Goal: Transaction & Acquisition: Book appointment/travel/reservation

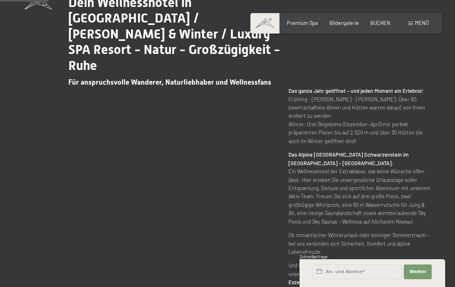
scroll to position [345, 0]
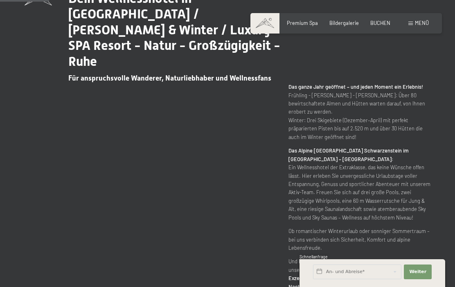
click at [387, 24] on span "BUCHEN" at bounding box center [380, 23] width 20 height 7
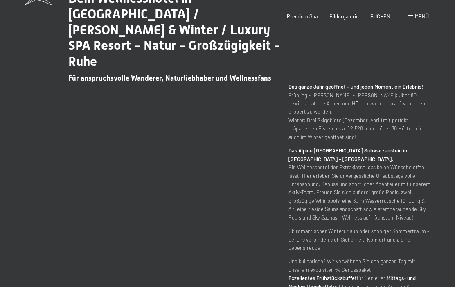
scroll to position [0, 0]
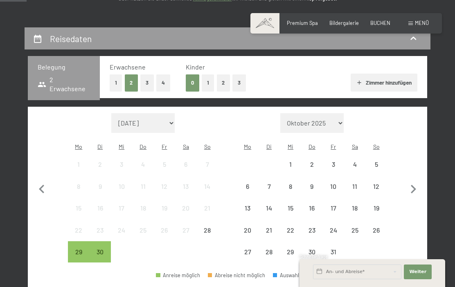
scroll to position [135, 0]
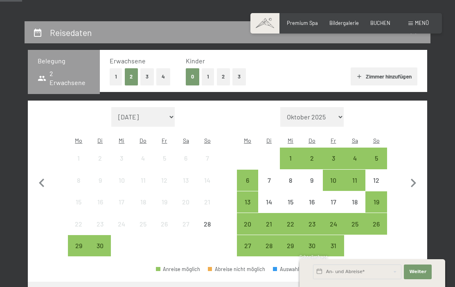
click at [419, 178] on icon "button" at bounding box center [412, 183] width 17 height 17
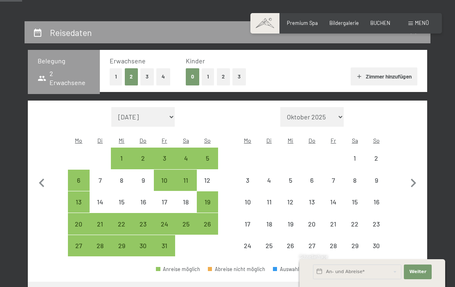
select select "[DATE]"
click at [413, 180] on icon "button" at bounding box center [412, 183] width 5 height 9
select select "[DATE]"
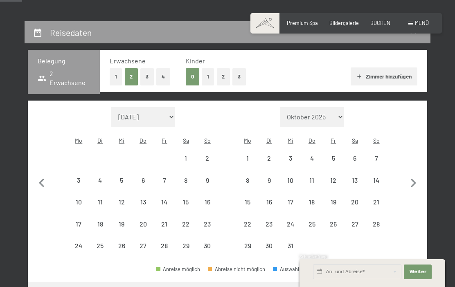
select select "[DATE]"
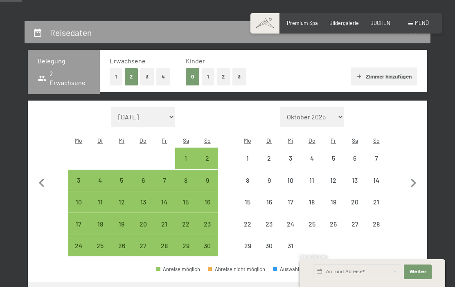
select select "[DATE]"
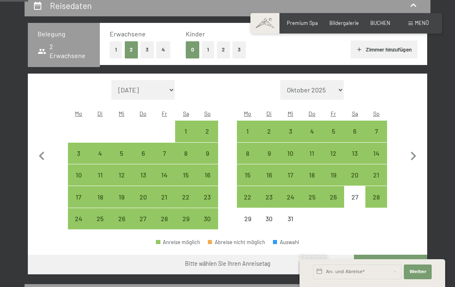
scroll to position [176, 0]
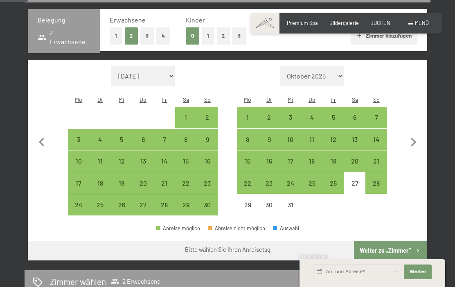
click at [358, 158] on div "20" at bounding box center [355, 168] width 20 height 20
select select "[DATE]"
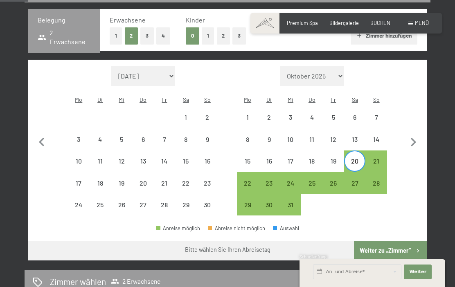
click at [338, 180] on div "26" at bounding box center [333, 190] width 20 height 20
select select "[DATE]"
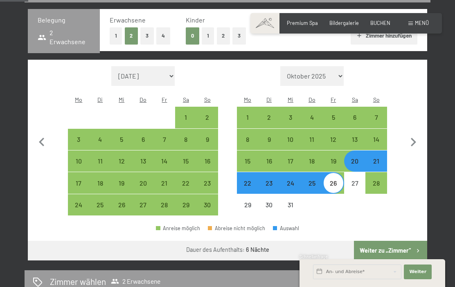
click at [388, 247] on button "Weiter zu „Zimmer“" at bounding box center [390, 251] width 73 height 20
select select "[DATE]"
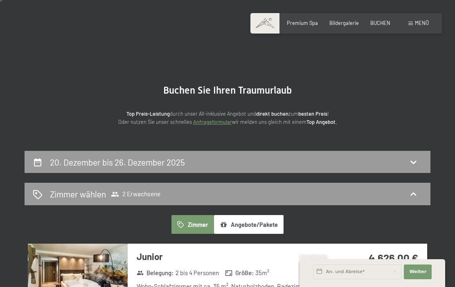
scroll to position [0, 0]
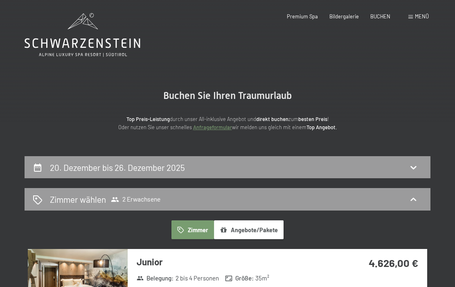
click at [416, 165] on icon at bounding box center [413, 167] width 10 height 10
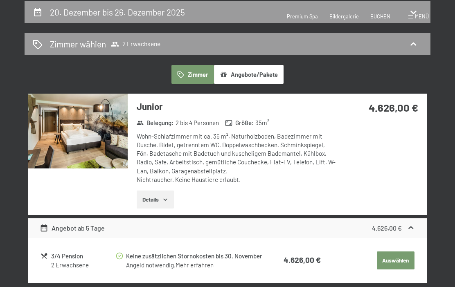
select select "[DATE]"
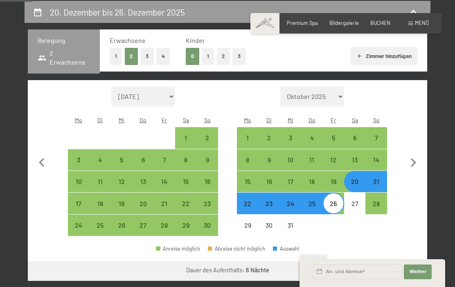
click at [379, 178] on div "21" at bounding box center [376, 188] width 20 height 20
select select "[DATE]"
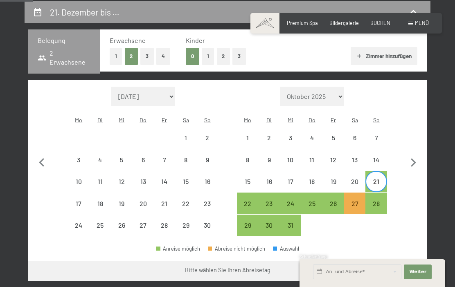
click at [358, 200] on div "27" at bounding box center [355, 210] width 20 height 20
select select "[DATE]"
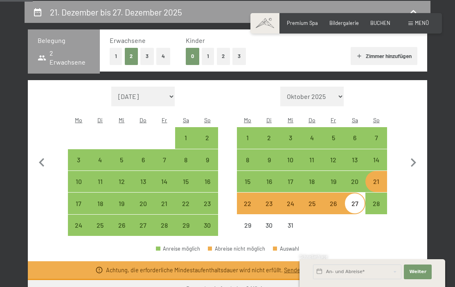
click at [359, 178] on div "20" at bounding box center [355, 188] width 20 height 20
select select "[DATE]"
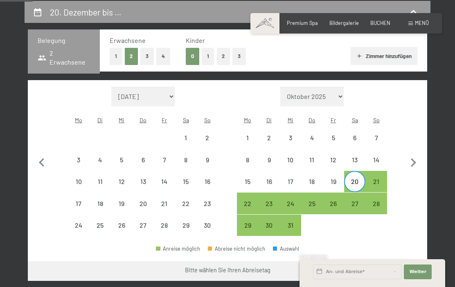
click at [336, 200] on div "26" at bounding box center [333, 210] width 20 height 20
select select "[DATE]"
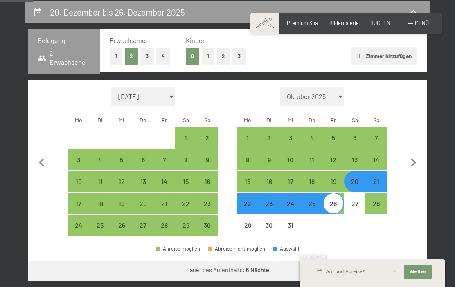
click at [334, 178] on div "19" at bounding box center [333, 188] width 20 height 20
select select "2025-11-01"
select select "2025-12-01"
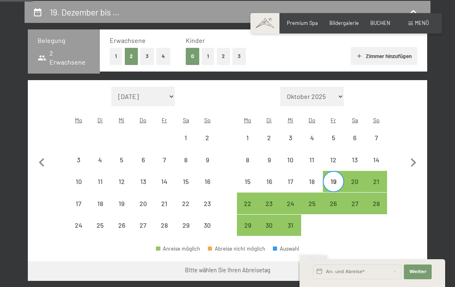
click at [336, 200] on div "26" at bounding box center [333, 210] width 20 height 20
select select "2025-11-01"
select select "2025-12-01"
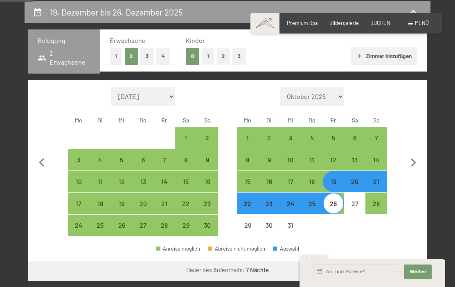
click at [384, 267] on button "Weiter zu „Zimmer“" at bounding box center [390, 271] width 73 height 20
select select "2025-11-01"
select select "[DATE]"
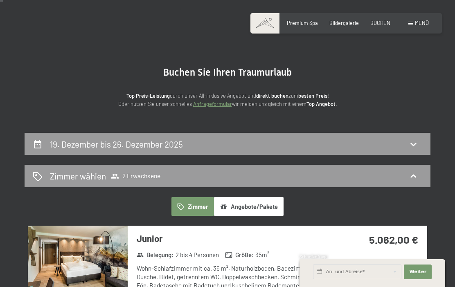
scroll to position [0, 0]
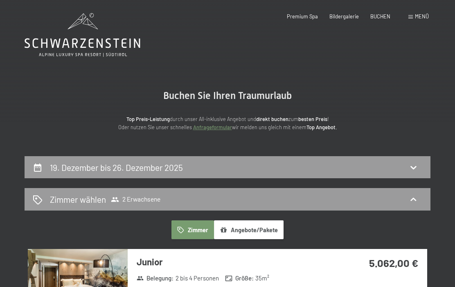
click at [414, 162] on icon at bounding box center [413, 167] width 10 height 10
select select "[DATE]"
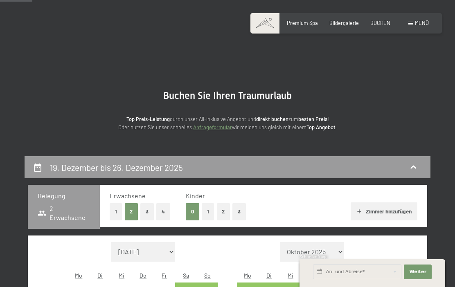
scroll to position [155, 0]
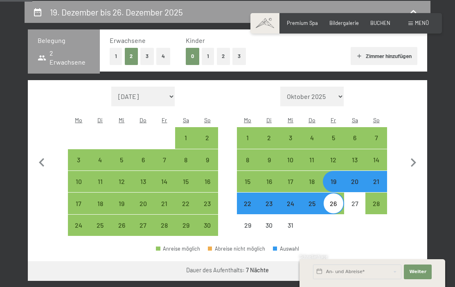
click at [249, 200] on div "22" at bounding box center [248, 210] width 20 height 20
select select "[DATE]"
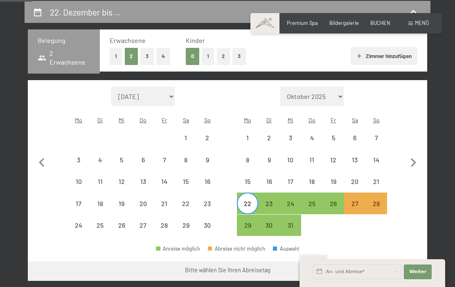
click at [249, 222] on div "29" at bounding box center [248, 232] width 20 height 20
select select "[DATE]"
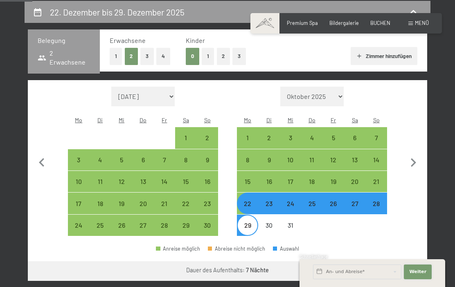
click at [425, 277] on button "Weiter Adressfelder ausblenden" at bounding box center [417, 271] width 28 height 15
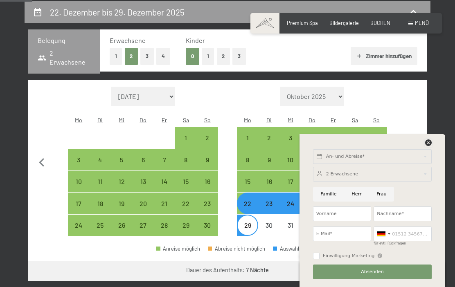
click at [430, 141] on icon at bounding box center [428, 142] width 7 height 7
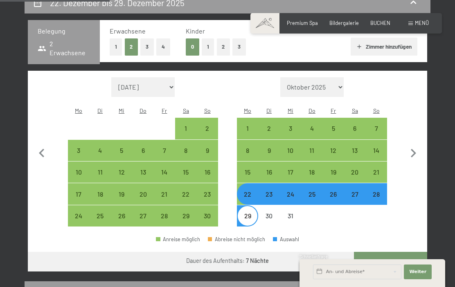
click at [391, 257] on button "Weiter zu „Zimmer“" at bounding box center [390, 262] width 73 height 20
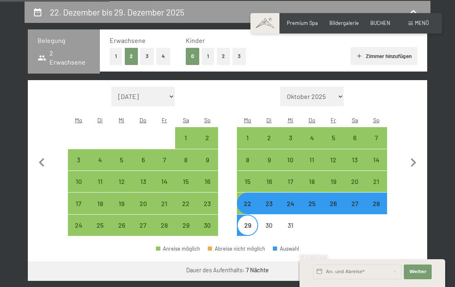
select select "[DATE]"
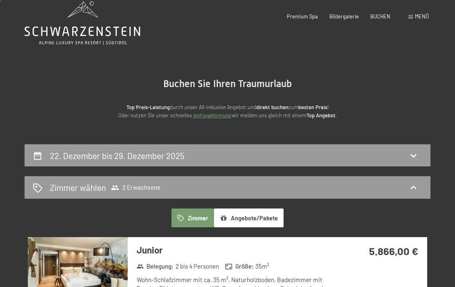
scroll to position [0, 0]
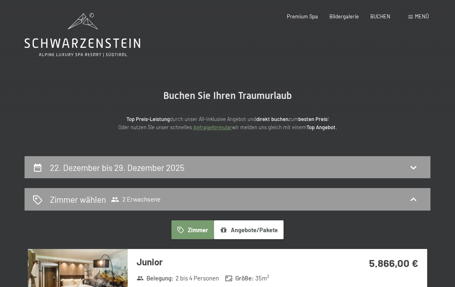
click at [411, 165] on icon at bounding box center [413, 167] width 10 height 10
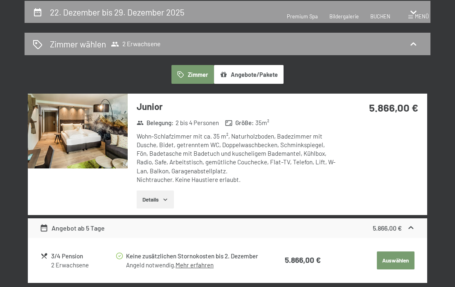
select select "[DATE]"
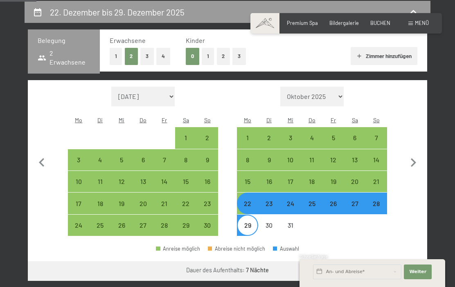
click at [381, 193] on div "28" at bounding box center [376, 203] width 20 height 20
select select "[DATE]"
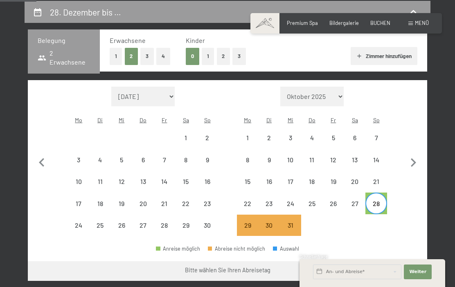
click at [249, 200] on div "22" at bounding box center [248, 210] width 20 height 20
select select "[DATE]"
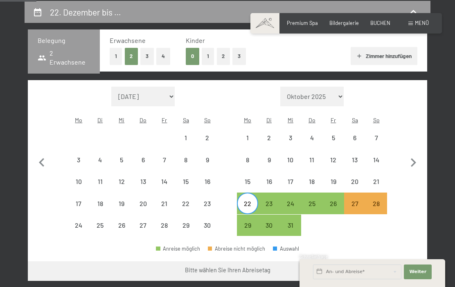
click at [385, 200] on div "28" at bounding box center [376, 210] width 20 height 20
select select "[DATE]"
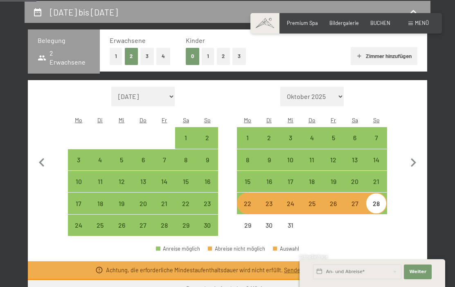
click at [358, 178] on div "20" at bounding box center [355, 188] width 20 height 20
select select "[DATE]"
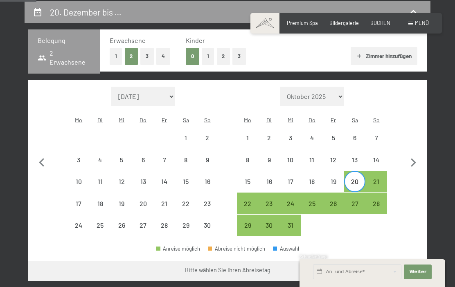
click at [357, 200] on div "27" at bounding box center [355, 210] width 20 height 20
select select "[DATE]"
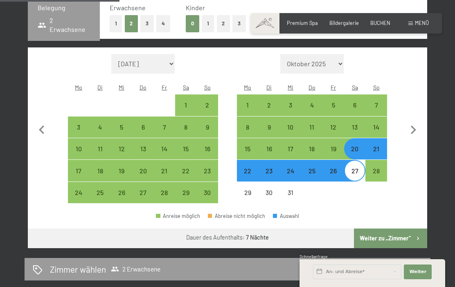
scroll to position [189, 0]
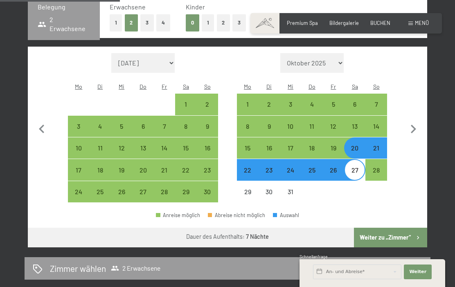
click at [379, 145] on div "21" at bounding box center [376, 155] width 20 height 20
select select "[DATE]"
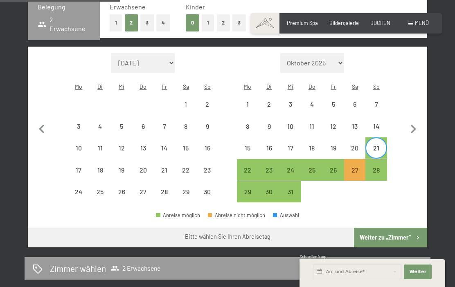
click at [337, 167] on div "26" at bounding box center [333, 177] width 20 height 20
select select "[DATE]"
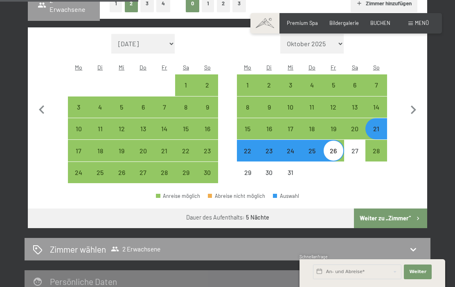
scroll to position [206, 0]
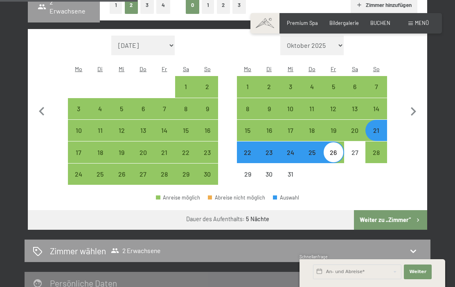
click at [393, 213] on button "Weiter zu „Zimmer“" at bounding box center [390, 220] width 73 height 20
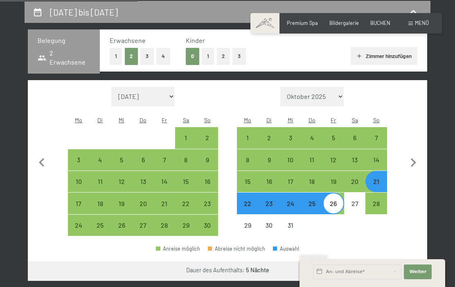
select select "[DATE]"
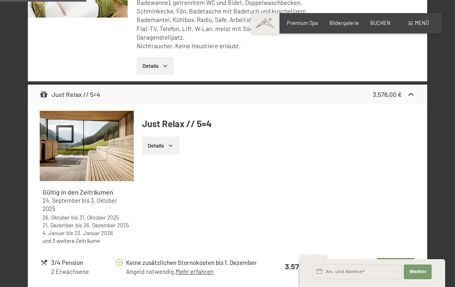
scroll to position [663, 0]
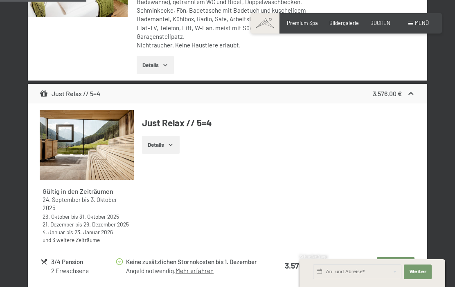
click at [397, 257] on button "Auswählen" at bounding box center [395, 266] width 38 height 18
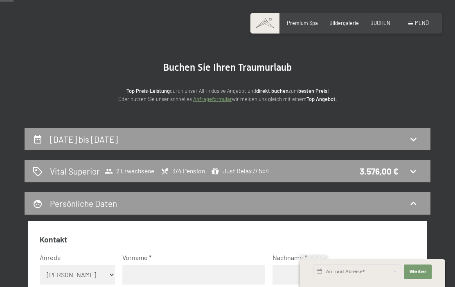
scroll to position [26, 0]
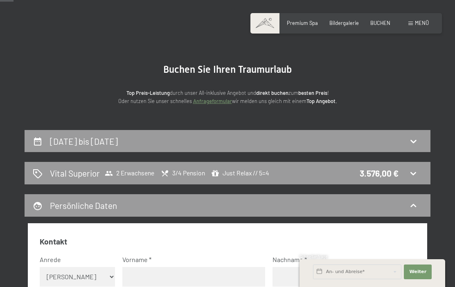
click at [412, 143] on icon at bounding box center [413, 141] width 10 height 10
select select "[DATE]"
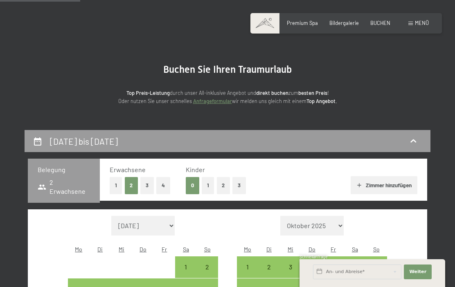
scroll to position [155, 0]
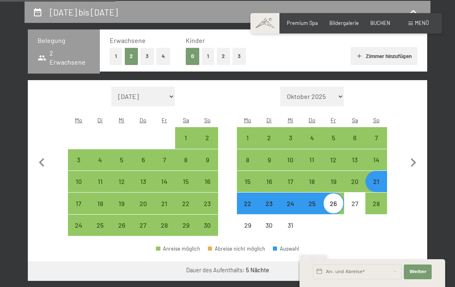
click at [355, 178] on div "20" at bounding box center [355, 188] width 20 height 20
select select "[DATE]"
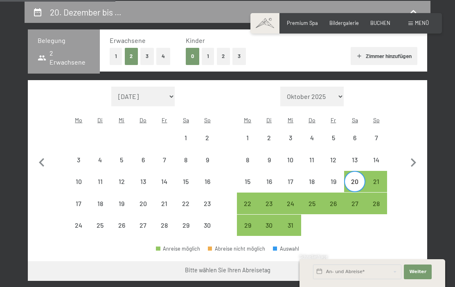
scroll to position [173, 0]
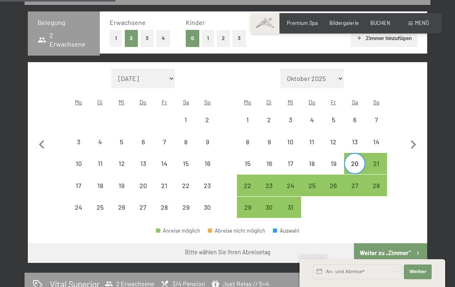
click at [336, 183] on div "26" at bounding box center [333, 192] width 20 height 20
select select "[DATE]"
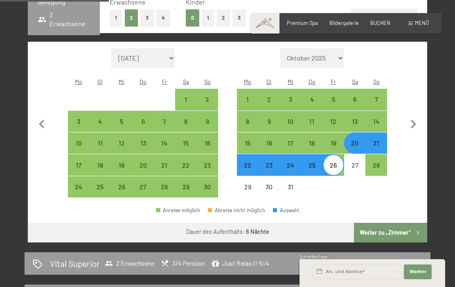
scroll to position [170, 0]
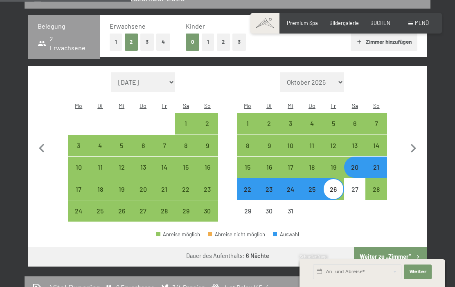
click at [356, 164] on div "20" at bounding box center [355, 174] width 20 height 20
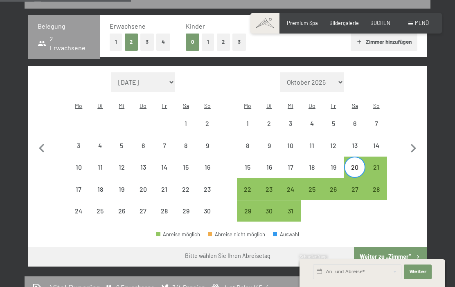
click at [338, 186] on div "26" at bounding box center [333, 196] width 20 height 20
select select "[DATE]"
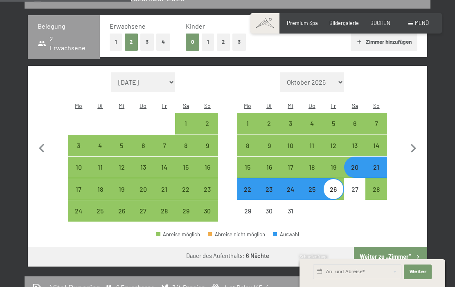
click at [388, 247] on button "Weiter zu „Zimmer“" at bounding box center [390, 257] width 73 height 20
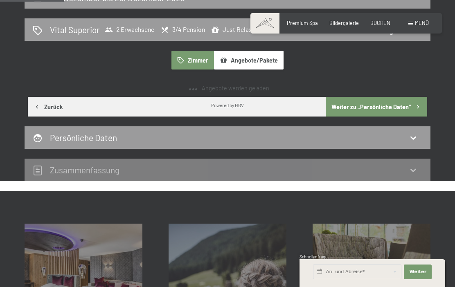
scroll to position [71, 0]
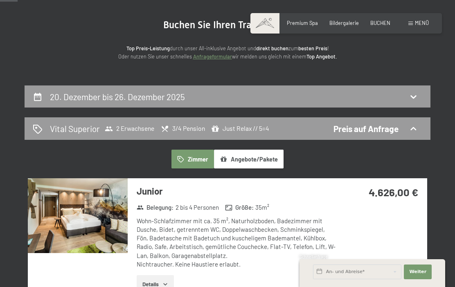
click at [415, 92] on icon at bounding box center [413, 97] width 10 height 10
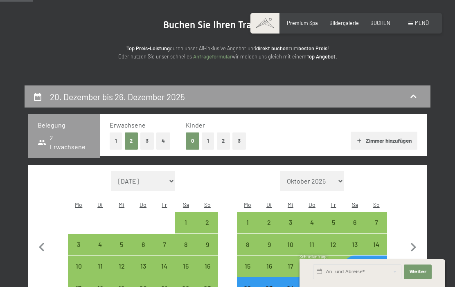
click at [381, 263] on div "21" at bounding box center [376, 273] width 20 height 20
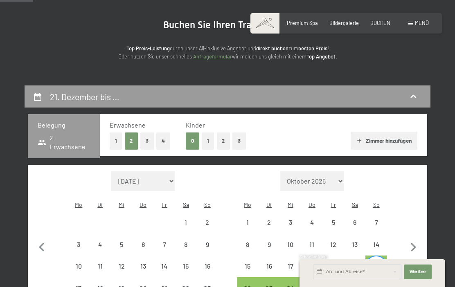
select select "[DATE]"
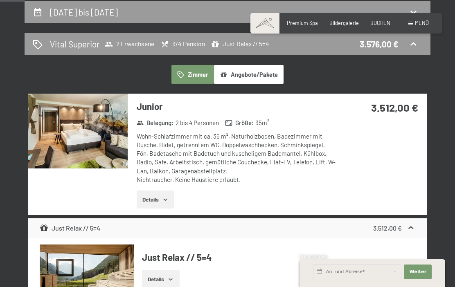
scroll to position [189, 0]
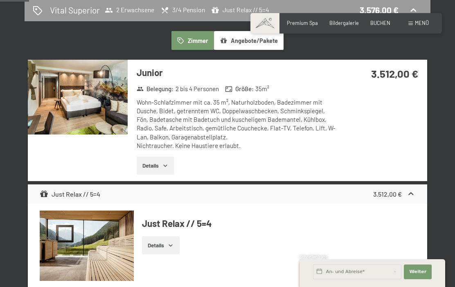
click at [175, 236] on button "Details" at bounding box center [160, 245] width 37 height 18
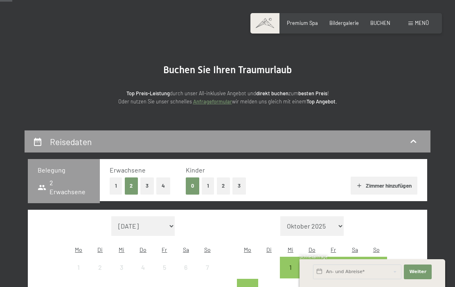
scroll to position [83, 0]
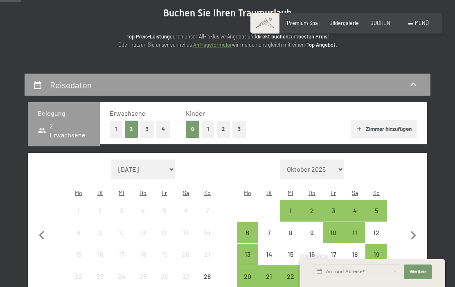
click at [415, 231] on icon "button" at bounding box center [412, 235] width 5 height 9
select select "[DATE]"
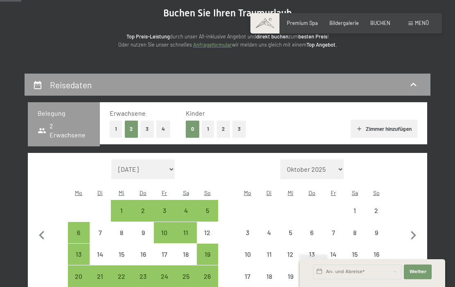
scroll to position [131, 0]
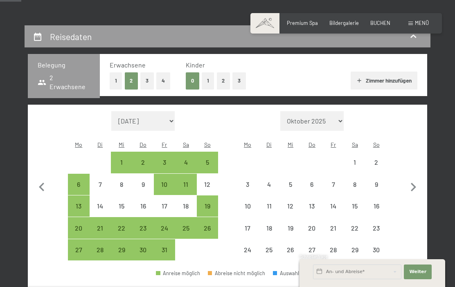
click at [413, 187] on icon "button" at bounding box center [412, 187] width 17 height 17
select select "[DATE]"
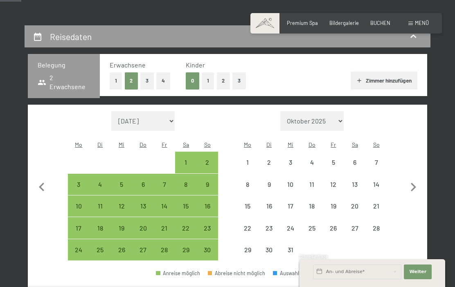
select select "[DATE]"
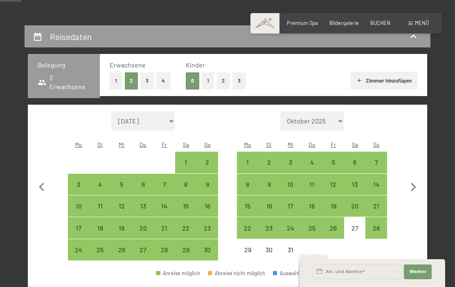
click at [379, 203] on div "21" at bounding box center [376, 213] width 20 height 20
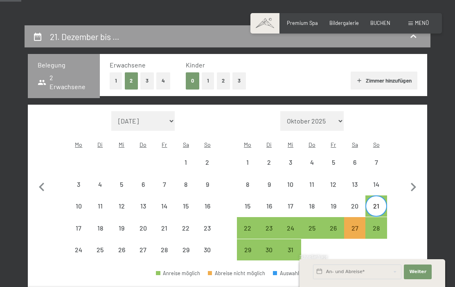
click at [334, 226] on div "26" at bounding box center [333, 235] width 20 height 20
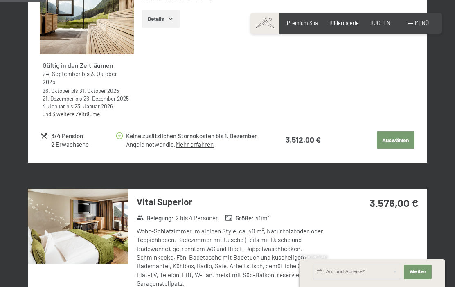
scroll to position [354, 0]
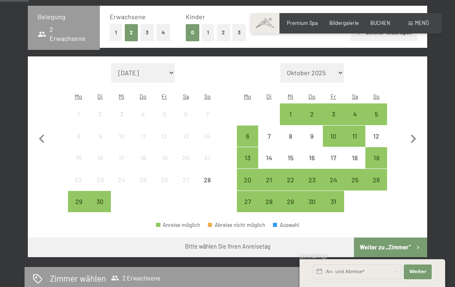
scroll to position [179, 0]
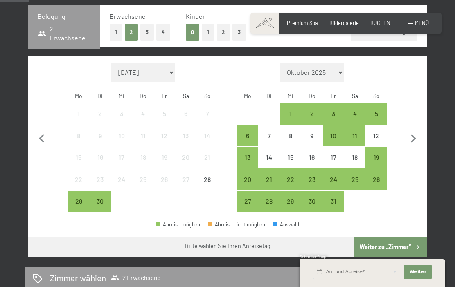
click at [413, 134] on icon "button" at bounding box center [412, 138] width 17 height 17
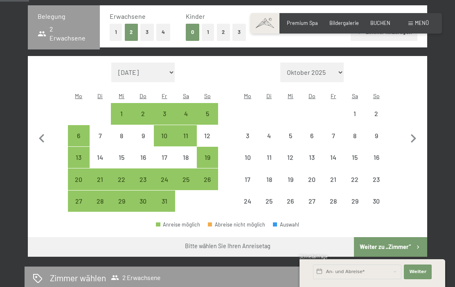
select select "[DATE]"
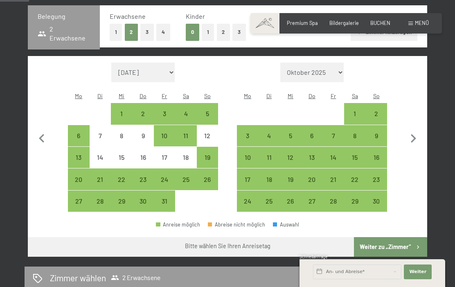
click at [410, 135] on icon "button" at bounding box center [412, 138] width 17 height 17
select select "[DATE]"
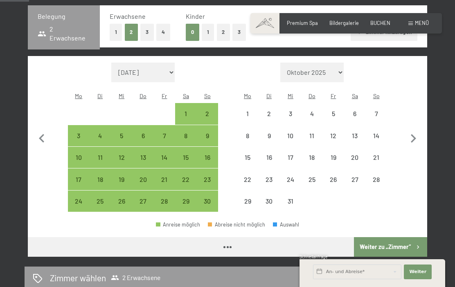
select select "[DATE]"
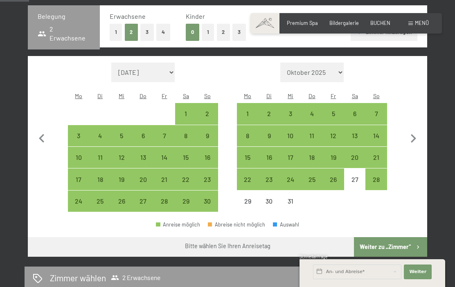
click at [245, 178] on div "22" at bounding box center [248, 186] width 20 height 20
select select "[DATE]"
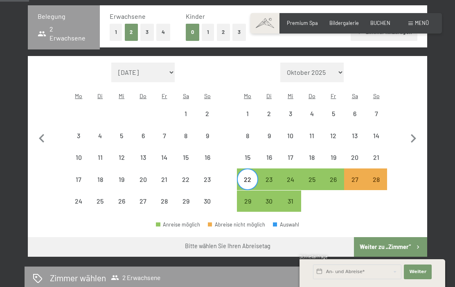
click at [334, 176] on div "26" at bounding box center [333, 186] width 20 height 20
select select "[DATE]"
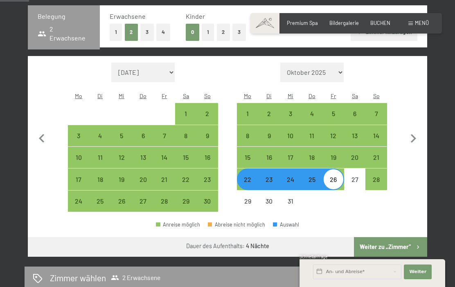
click at [383, 241] on button "Weiter zu „Zimmer“" at bounding box center [390, 247] width 73 height 20
select select "[DATE]"
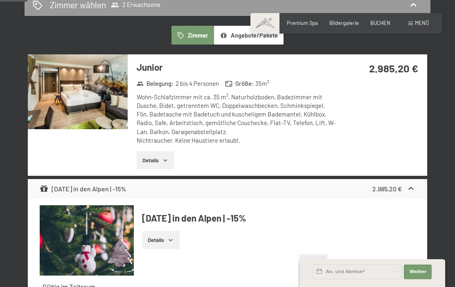
scroll to position [192, 0]
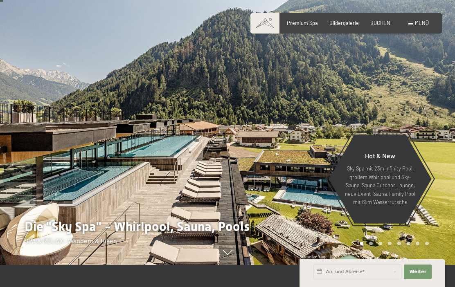
scroll to position [20, 0]
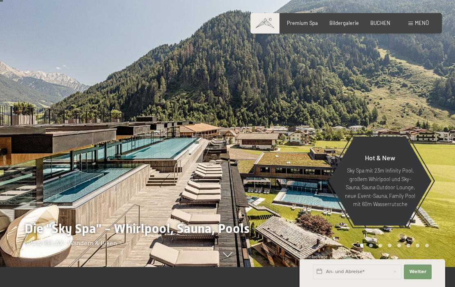
click at [376, 24] on span "BUCHEN" at bounding box center [380, 23] width 20 height 7
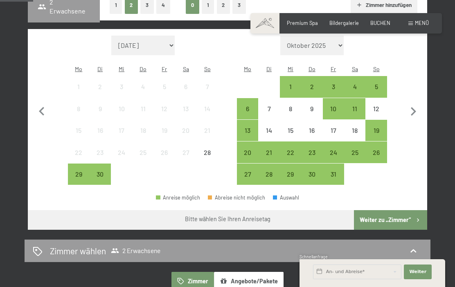
scroll to position [207, 0]
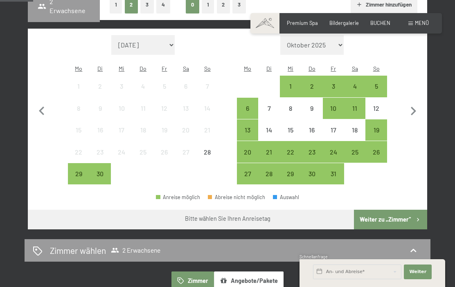
click at [413, 108] on icon "button" at bounding box center [412, 111] width 5 height 9
select select "[DATE]"
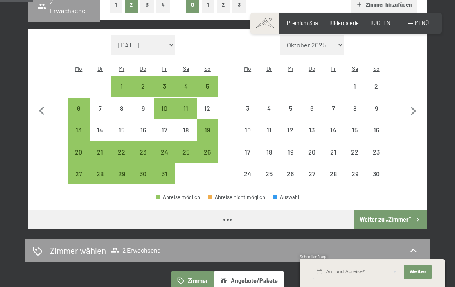
click at [414, 107] on icon "button" at bounding box center [412, 111] width 5 height 9
select select "2025-11-01"
select select "2025-12-01"
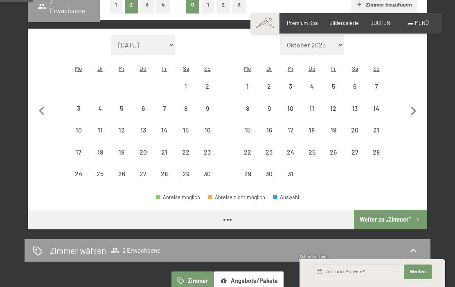
select select "[DATE]"
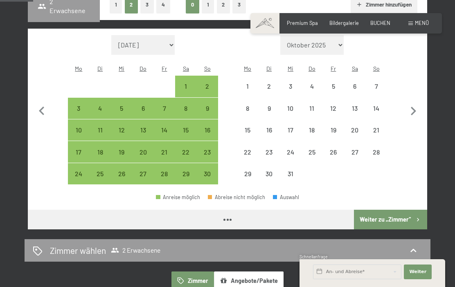
select select "[DATE]"
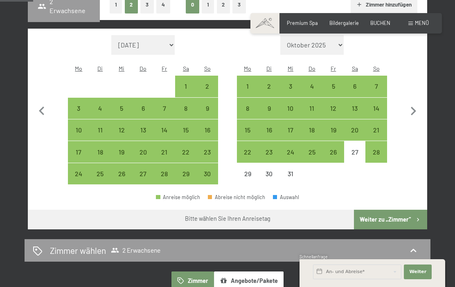
click at [248, 152] on div "22" at bounding box center [248, 159] width 20 height 20
select select "[DATE]"
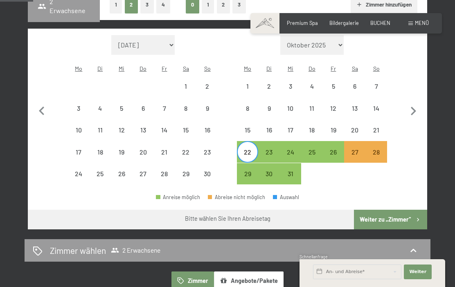
click at [357, 149] on div "27" at bounding box center [355, 159] width 20 height 20
select select "[DATE]"
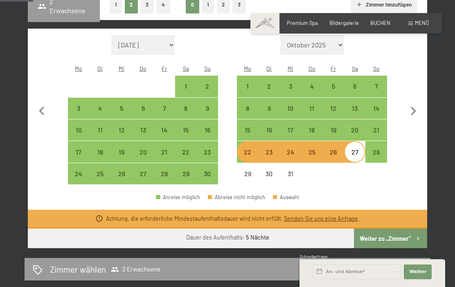
click at [382, 232] on button "Weiter zu „Zimmer“" at bounding box center [390, 239] width 73 height 20
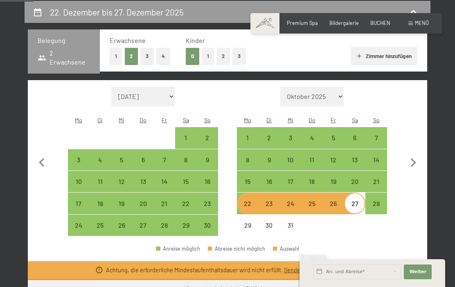
select select "[DATE]"
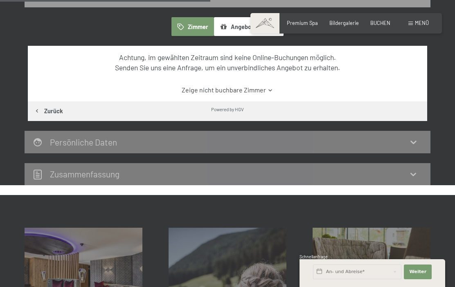
scroll to position [0, 0]
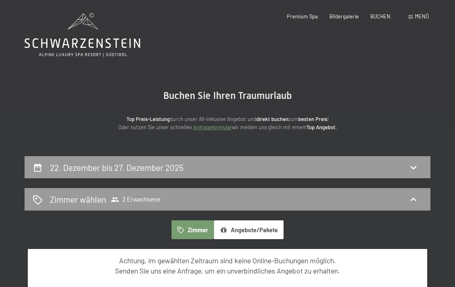
click at [411, 168] on icon at bounding box center [413, 167] width 10 height 10
select select "[DATE]"
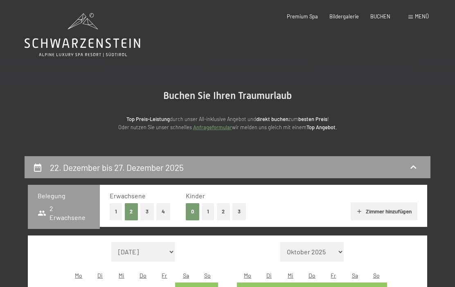
scroll to position [155, 0]
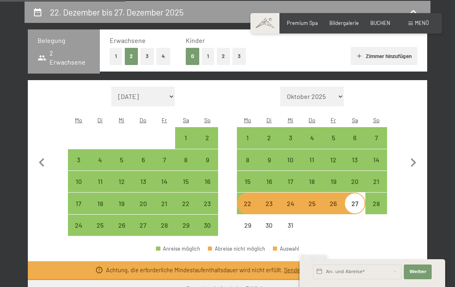
click at [379, 178] on div "21" at bounding box center [376, 188] width 20 height 20
select select "[DATE]"
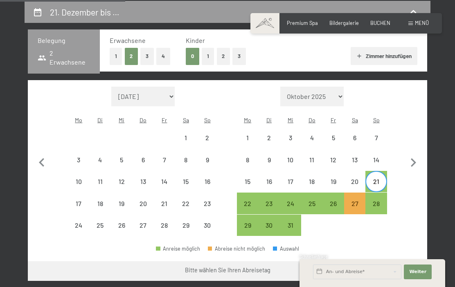
click at [338, 203] on div "26" at bounding box center [333, 210] width 20 height 20
select select "[DATE]"
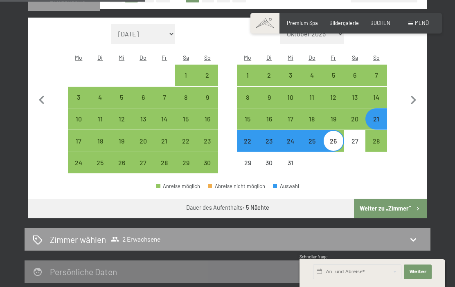
click at [402, 205] on button "Weiter zu „Zimmer“" at bounding box center [390, 209] width 73 height 20
select select "[DATE]"
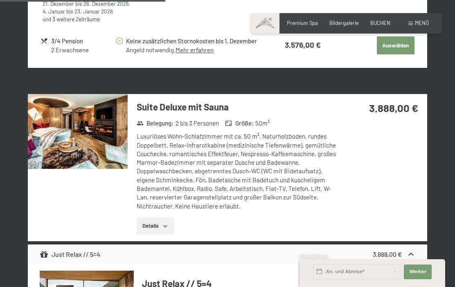
scroll to position [1347, 0]
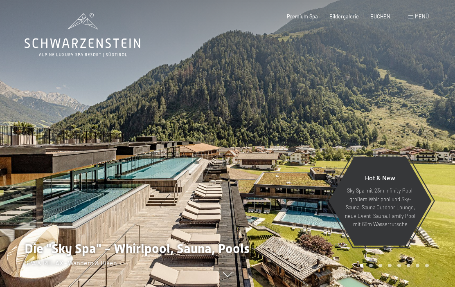
click at [376, 18] on span "BUCHEN" at bounding box center [380, 16] width 20 height 7
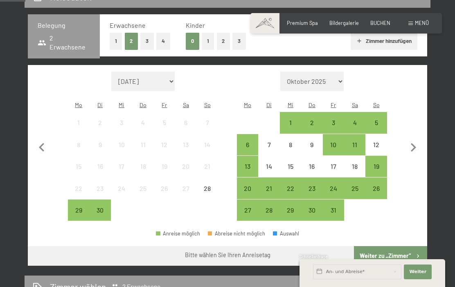
scroll to position [170, 0]
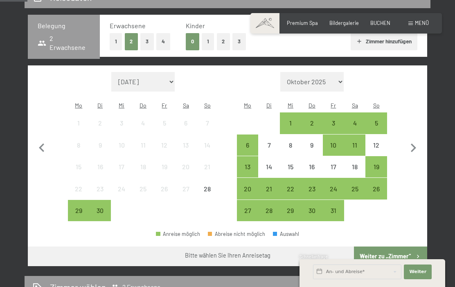
click at [411, 147] on icon "button" at bounding box center [412, 147] width 5 height 9
select select "[DATE]"
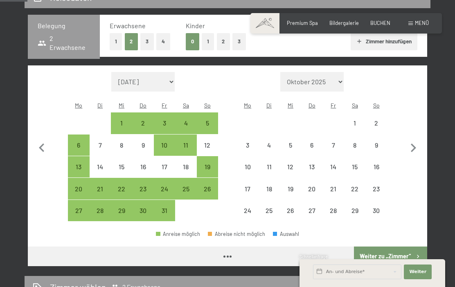
click at [412, 146] on icon "button" at bounding box center [412, 147] width 17 height 17
select select "[DATE]"
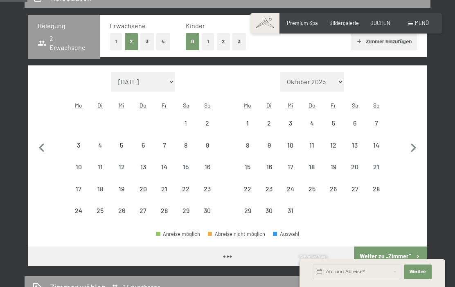
select select "[DATE]"
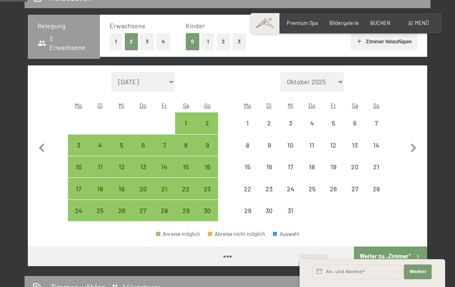
select select "[DATE]"
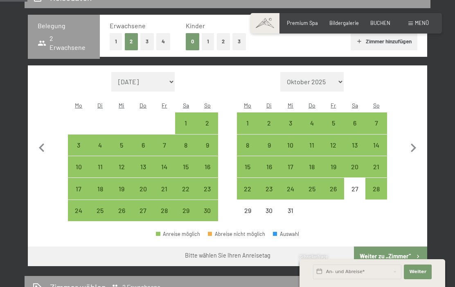
click at [249, 187] on div "22" at bounding box center [248, 196] width 20 height 20
select select "[DATE]"
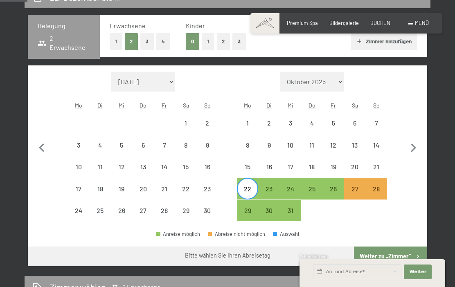
click at [337, 186] on div "26" at bounding box center [333, 196] width 20 height 20
select select "[DATE]"
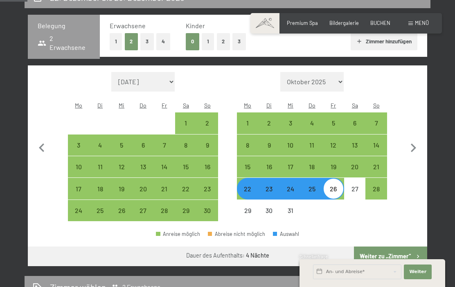
click at [388, 251] on button "Weiter zu „Zimmer“" at bounding box center [390, 256] width 73 height 20
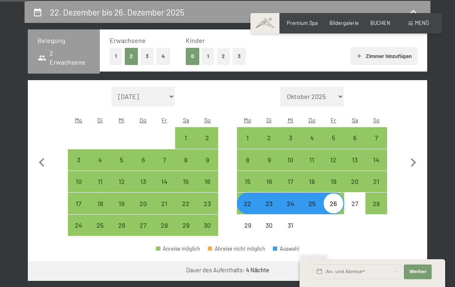
select select "[DATE]"
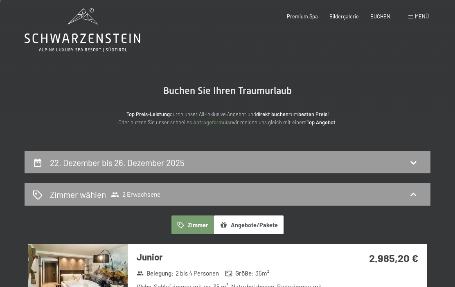
scroll to position [0, 0]
